Goal: Find specific page/section: Find specific page/section

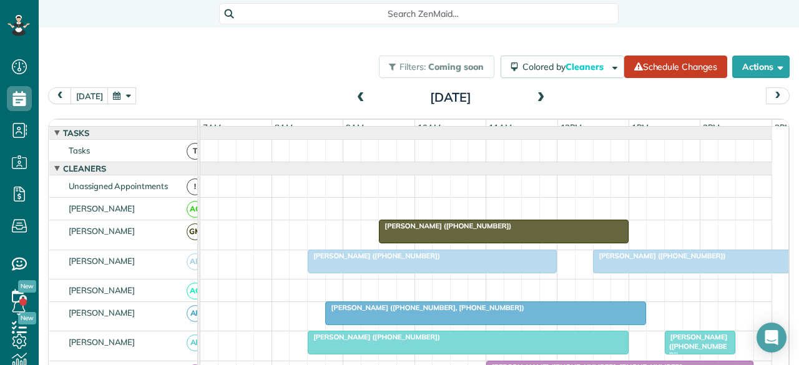
click at [537, 92] on span at bounding box center [541, 97] width 14 height 11
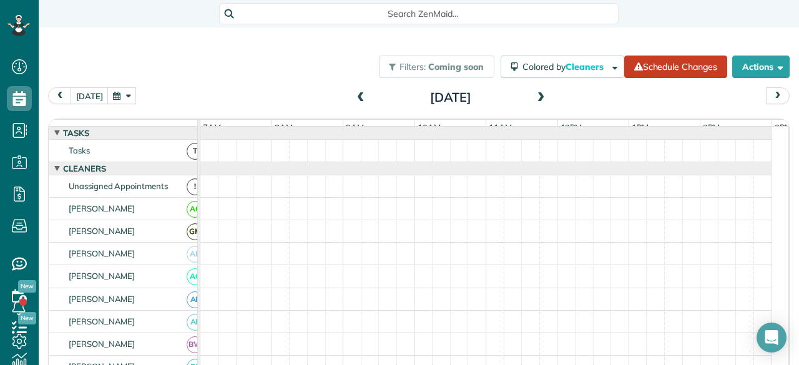
scroll to position [622, 0]
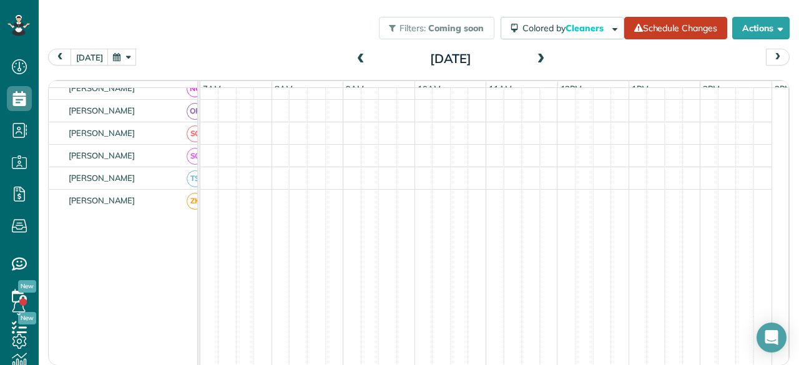
click at [537, 62] on span at bounding box center [541, 59] width 14 height 11
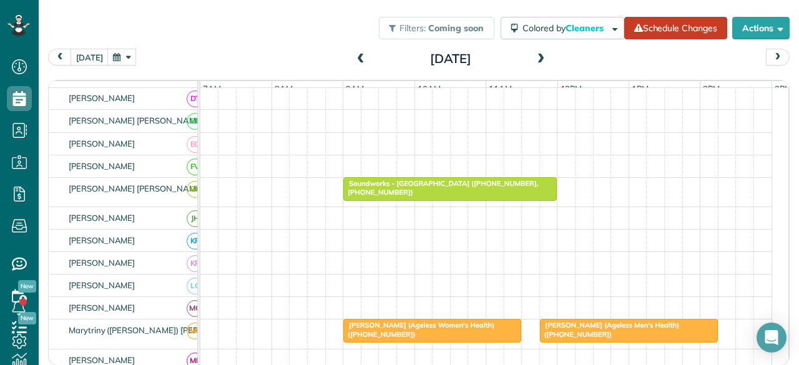
scroll to position [0, 0]
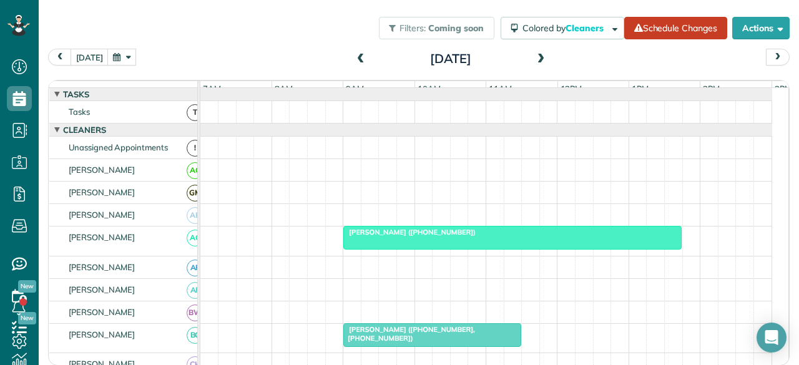
click at [407, 245] on div at bounding box center [512, 238] width 337 height 22
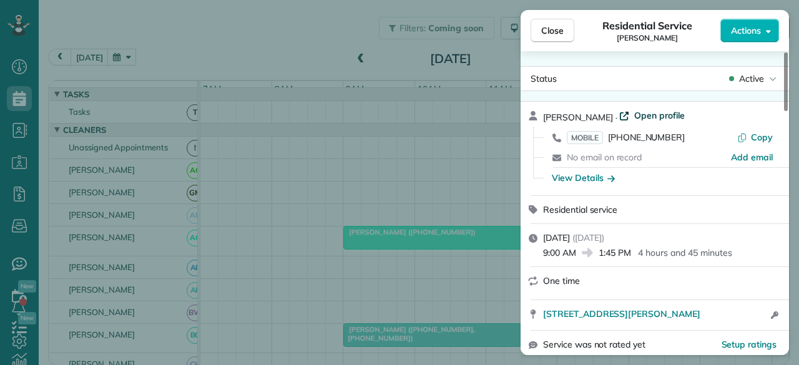
click at [637, 112] on span "Open profile" at bounding box center [659, 115] width 51 height 12
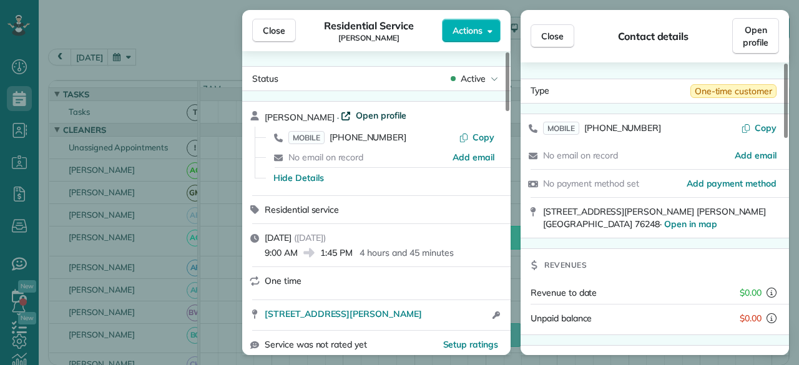
click at [356, 115] on span "Open profile" at bounding box center [381, 115] width 51 height 12
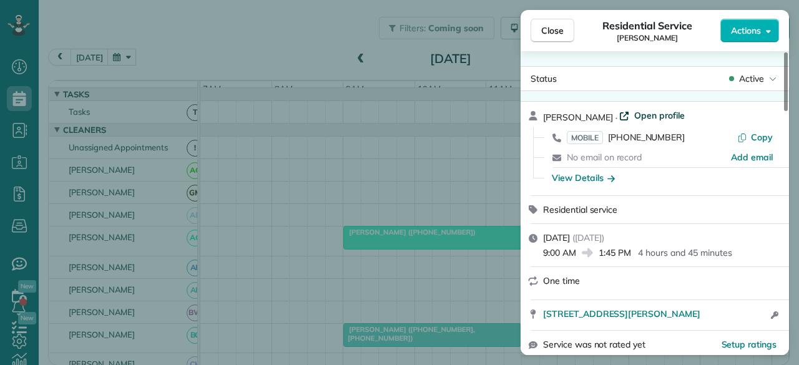
click at [655, 112] on span "Open profile" at bounding box center [659, 115] width 51 height 12
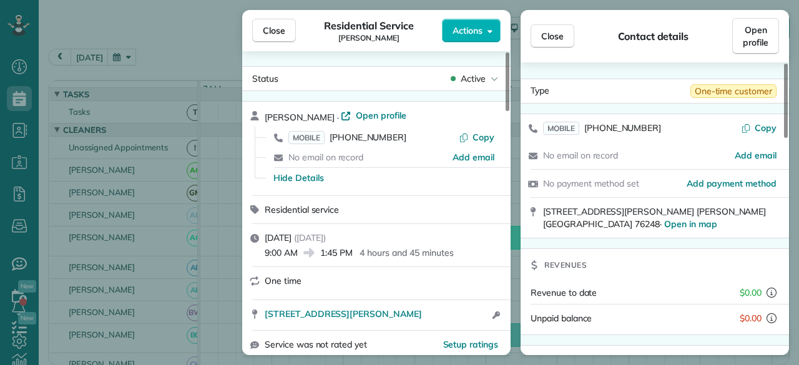
drag, startPoint x: 275, startPoint y: 37, endPoint x: 283, endPoint y: 241, distance: 204.3
click at [275, 37] on button "Close" at bounding box center [274, 31] width 44 height 24
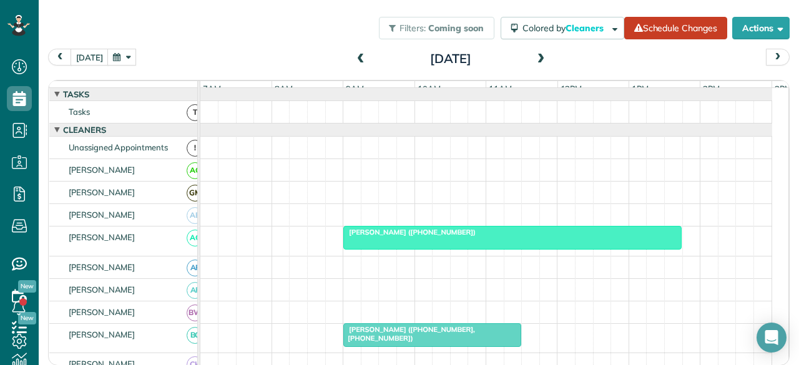
click at [401, 249] on div at bounding box center [512, 238] width 337 height 22
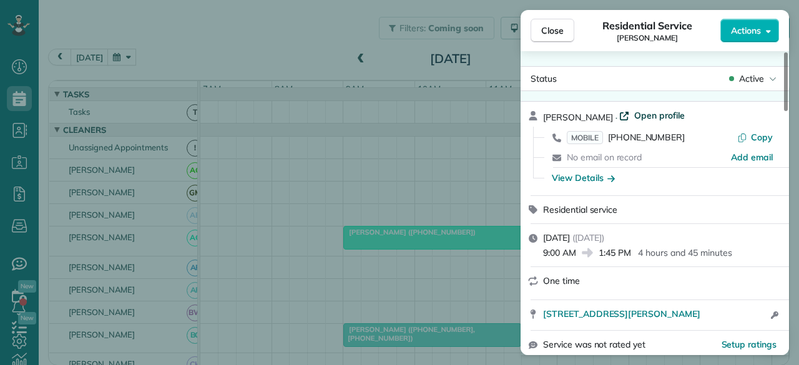
click at [653, 111] on span "Open profile" at bounding box center [659, 115] width 51 height 12
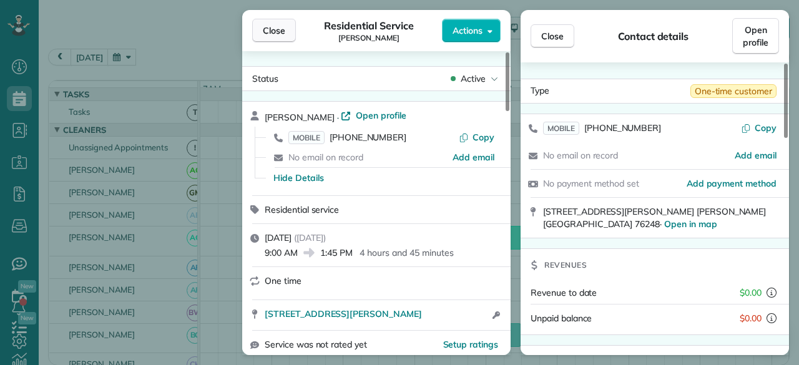
click at [285, 32] on button "Close" at bounding box center [274, 31] width 44 height 24
